Goal: Information Seeking & Learning: Learn about a topic

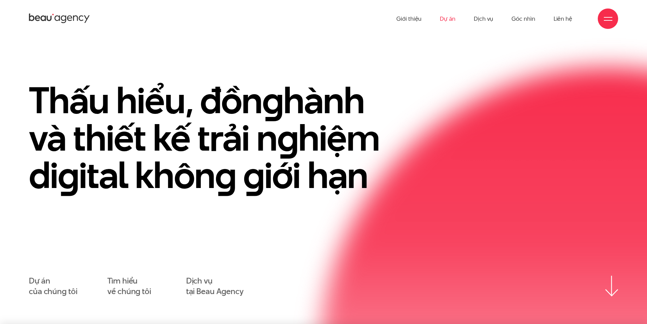
click at [454, 18] on link "Dự án" at bounding box center [448, 18] width 16 height 37
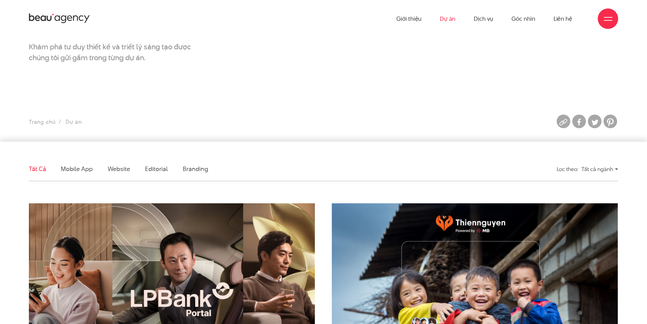
scroll to position [204, 0]
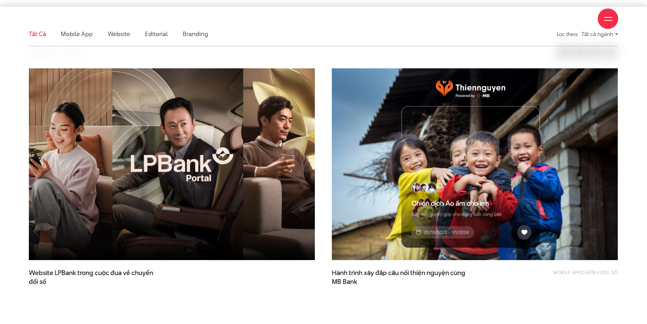
click at [131, 174] on img at bounding box center [172, 164] width 315 height 211
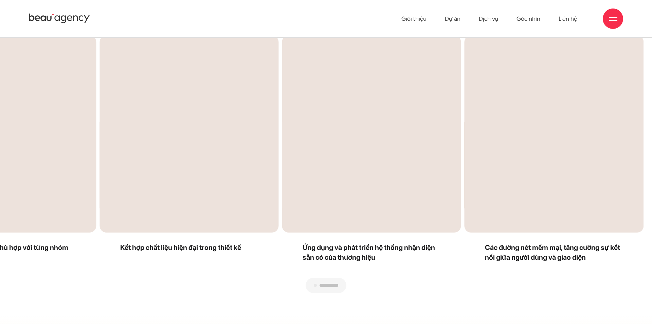
drag, startPoint x: 77, startPoint y: 251, endPoint x: 273, endPoint y: 251, distance: 195.7
click at [377, 293] on div at bounding box center [325, 293] width 635 height 0
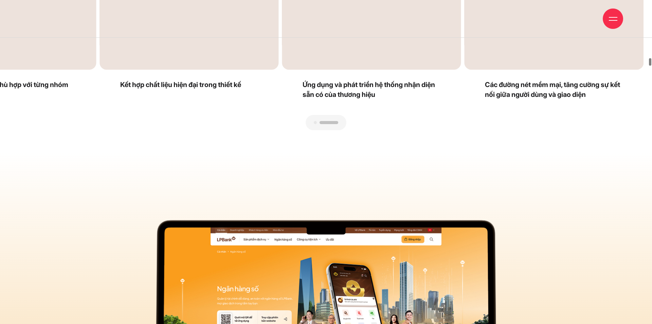
click at [314, 121] on div "Previous slide" at bounding box center [167, 2] width 318 height 258
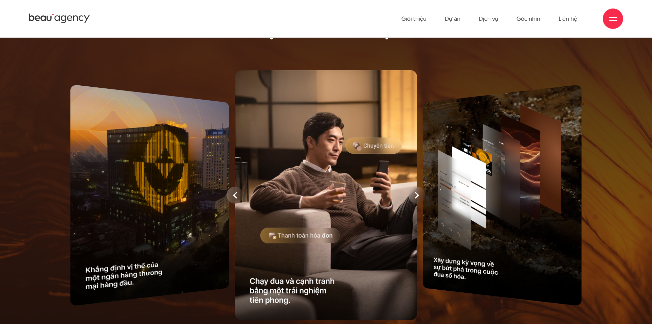
drag, startPoint x: 98, startPoint y: 269, endPoint x: 127, endPoint y: 269, distance: 29.9
click at [127, 269] on div at bounding box center [326, 195] width 567 height 257
